Goal: Navigation & Orientation: Find specific page/section

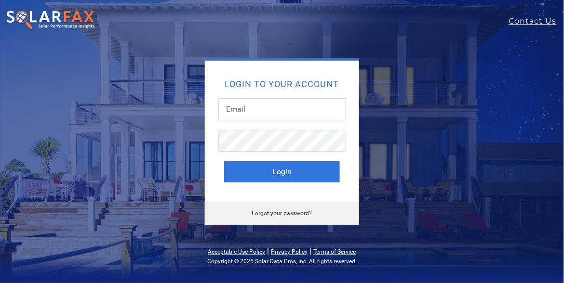
click at [46, 15] on img at bounding box center [51, 20] width 91 height 20
click at [68, 14] on img at bounding box center [51, 20] width 91 height 20
